Goal: Navigation & Orientation: Find specific page/section

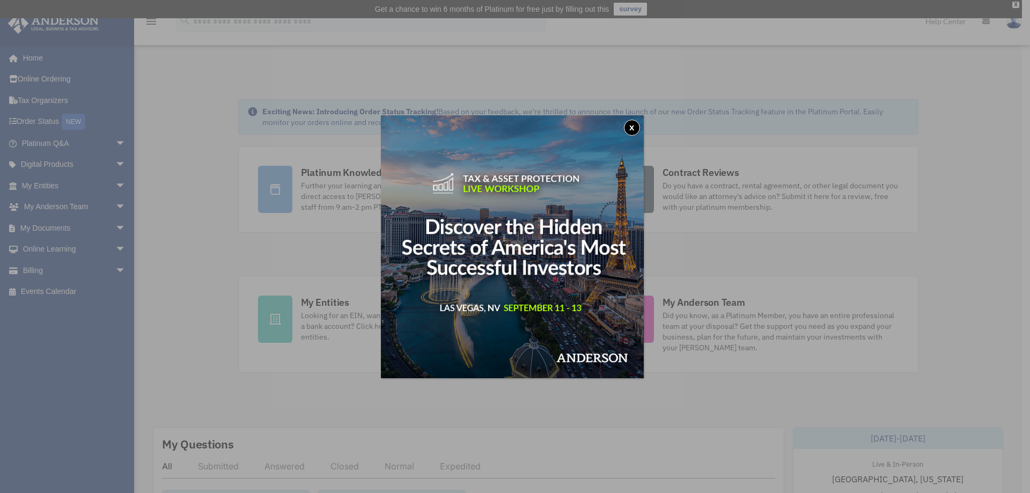
click at [638, 124] on button "x" at bounding box center [632, 128] width 16 height 16
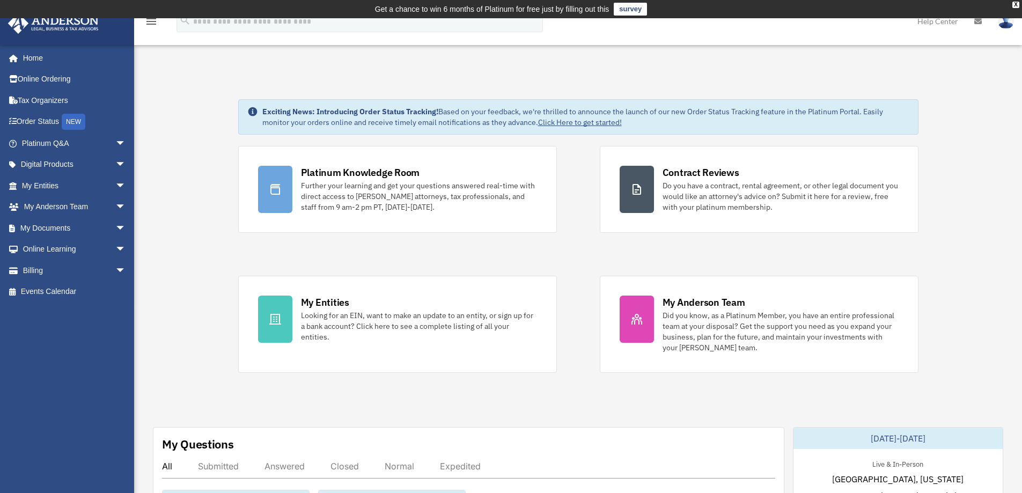
click at [47, 114] on link "Order Status NEW" at bounding box center [75, 122] width 135 height 22
click at [43, 227] on link "My Documents arrow_drop_down" at bounding box center [75, 227] width 135 height 21
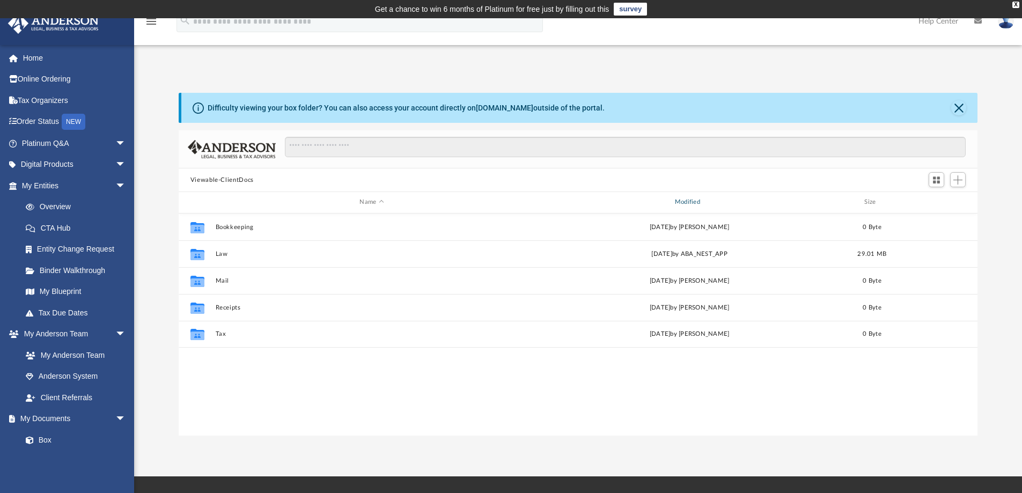
click at [678, 203] on div "Modified" at bounding box center [689, 202] width 313 height 10
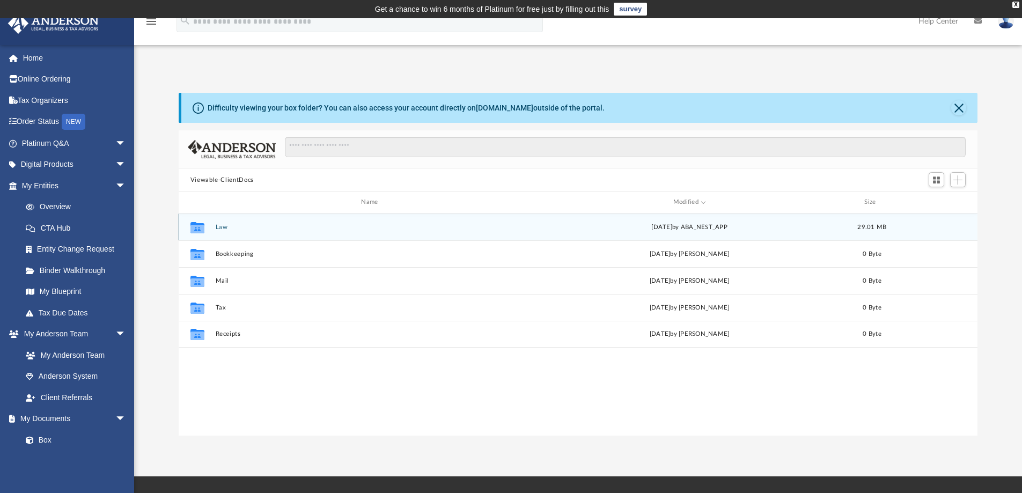
click at [194, 232] on icon "grid" at bounding box center [197, 228] width 14 height 9
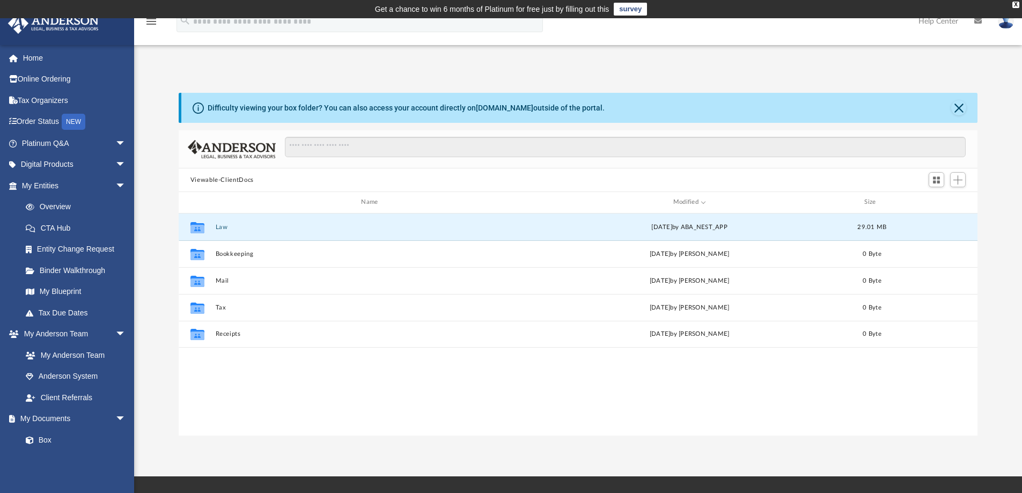
click at [219, 228] on button "Law" at bounding box center [371, 227] width 313 height 7
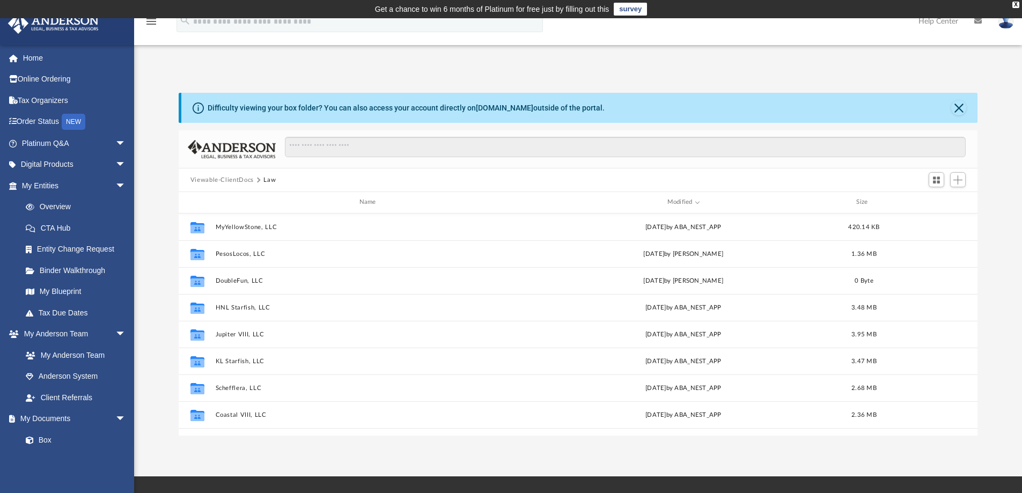
click at [38, 50] on link "Home" at bounding box center [75, 57] width 135 height 21
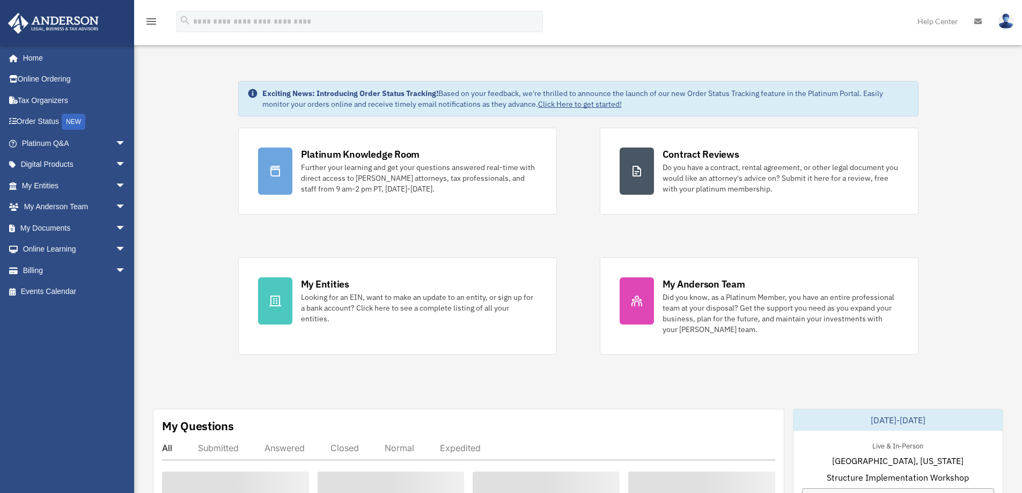
click at [1005, 23] on img at bounding box center [1005, 21] width 16 height 16
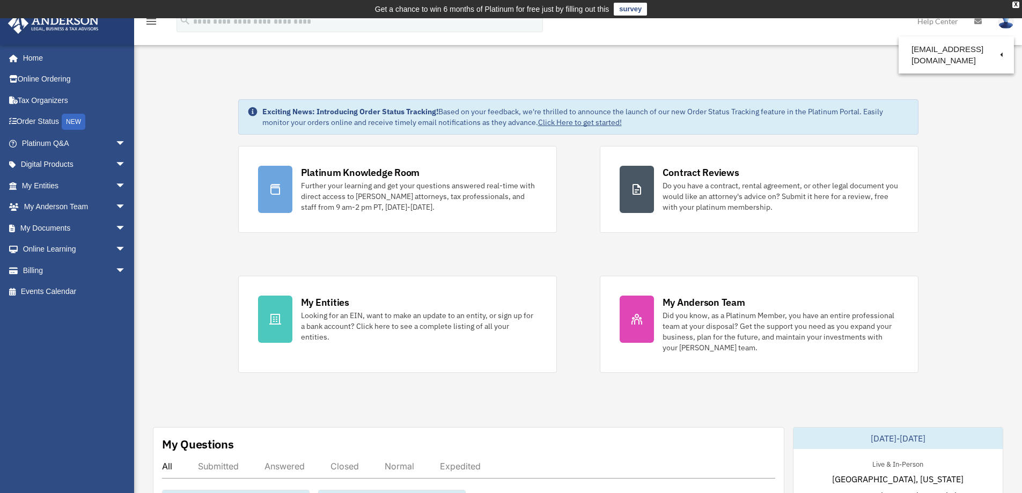
click at [813, 97] on link "Logout" at bounding box center [831, 94] width 107 height 22
